Goal: Find specific page/section: Find specific page/section

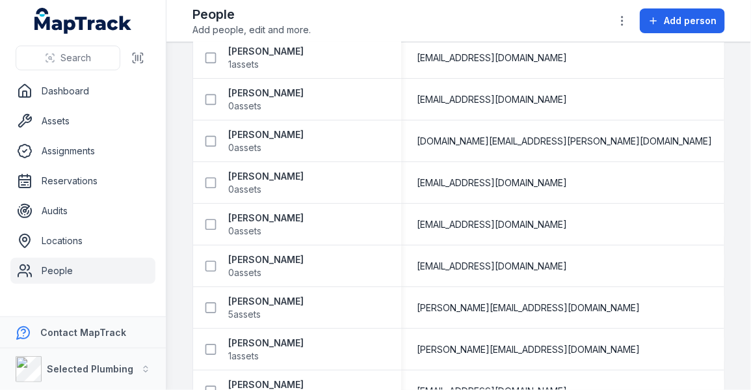
scroll to position [265, 0]
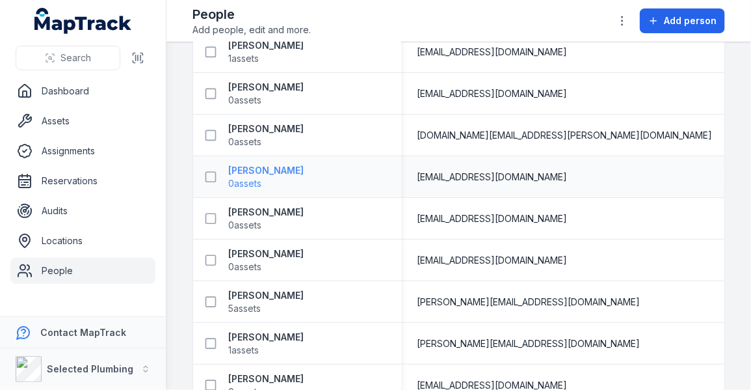
click at [269, 177] on span "0 assets" at bounding box center [265, 183] width 75 height 13
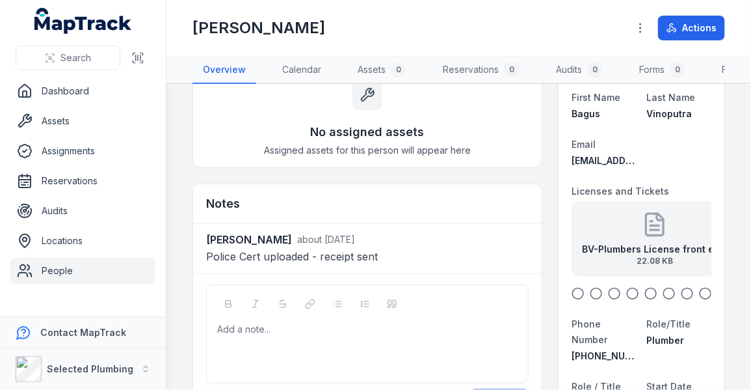
scroll to position [83, 0]
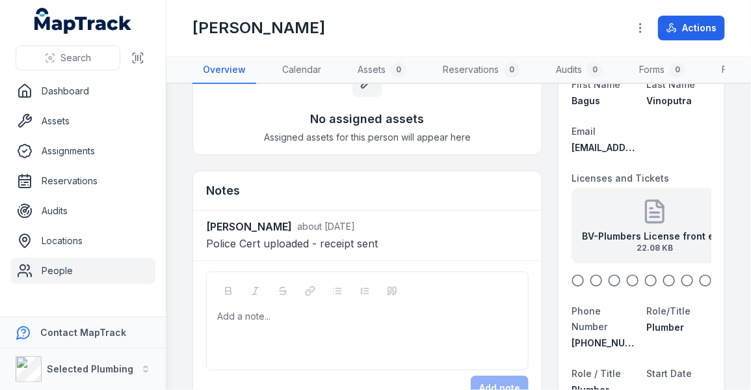
click at [572, 284] on icon "button" at bounding box center [578, 280] width 13 height 13
click at [590, 287] on icon "button" at bounding box center [596, 280] width 13 height 13
click at [608, 287] on icon "button" at bounding box center [614, 280] width 13 height 13
click at [627, 286] on icon "button" at bounding box center [633, 280] width 13 height 13
click at [645, 285] on icon "button" at bounding box center [651, 280] width 13 height 13
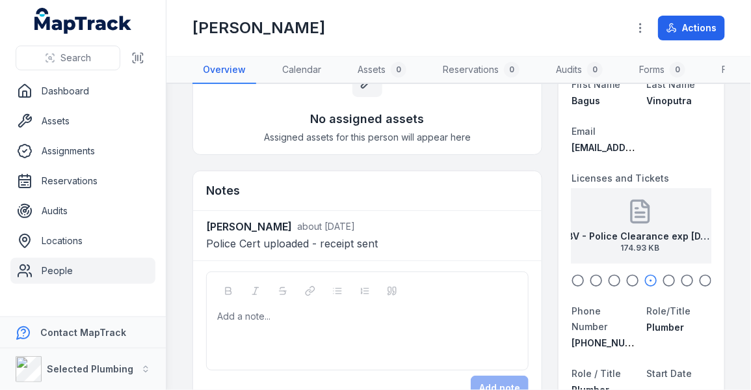
click at [663, 285] on icon "button" at bounding box center [669, 280] width 13 height 13
click at [681, 287] on icon "button" at bounding box center [687, 280] width 13 height 13
click at [699, 287] on icon "button" at bounding box center [705, 280] width 13 height 13
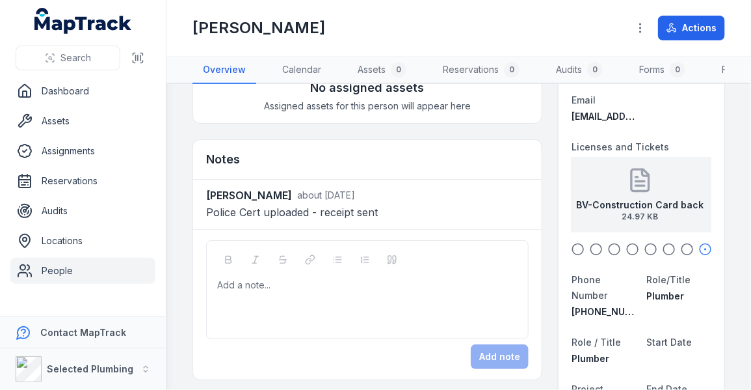
scroll to position [126, 0]
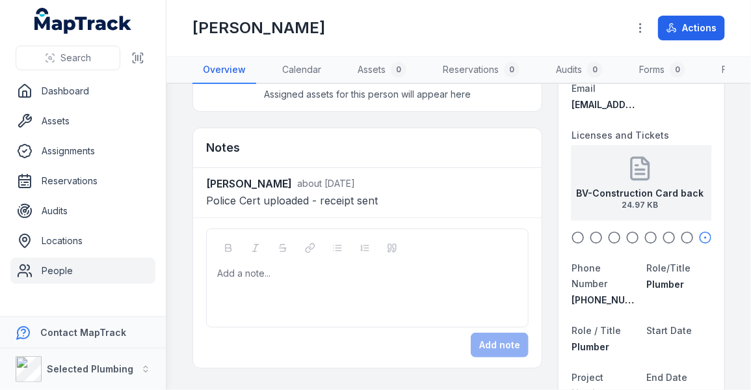
click at [572, 244] on icon "button" at bounding box center [578, 237] width 13 height 13
click at [578, 238] on circle "button" at bounding box center [578, 237] width 1 height 1
click at [590, 243] on icon "button" at bounding box center [596, 237] width 13 height 13
click at [608, 243] on icon "button" at bounding box center [614, 237] width 13 height 13
click at [627, 242] on icon "button" at bounding box center [633, 237] width 13 height 13
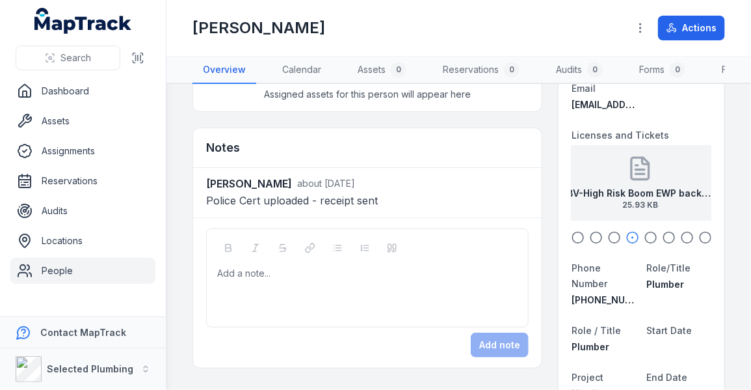
click at [645, 244] on icon "button" at bounding box center [651, 237] width 13 height 13
click at [664, 240] on icon "button" at bounding box center [669, 237] width 13 height 13
click at [681, 242] on icon "button" at bounding box center [687, 237] width 13 height 13
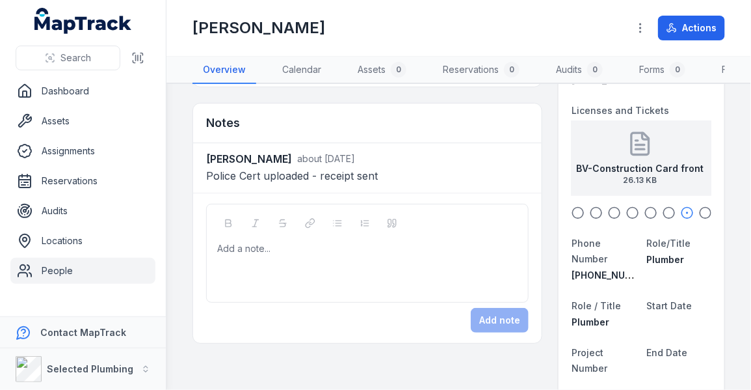
scroll to position [159, 0]
